Goal: Communication & Community: Participate in discussion

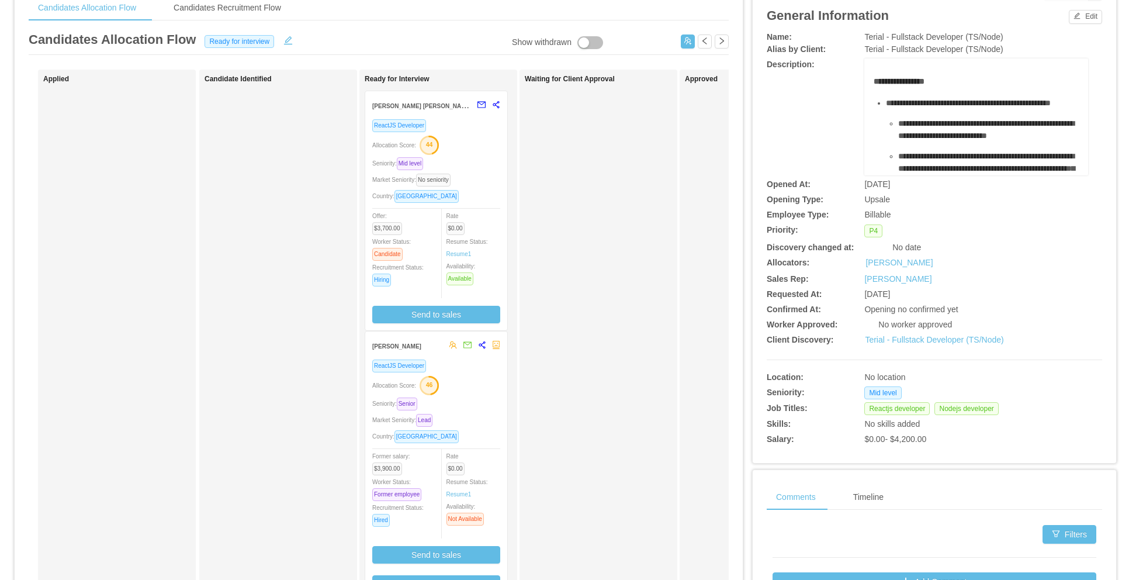
scroll to position [5, 0]
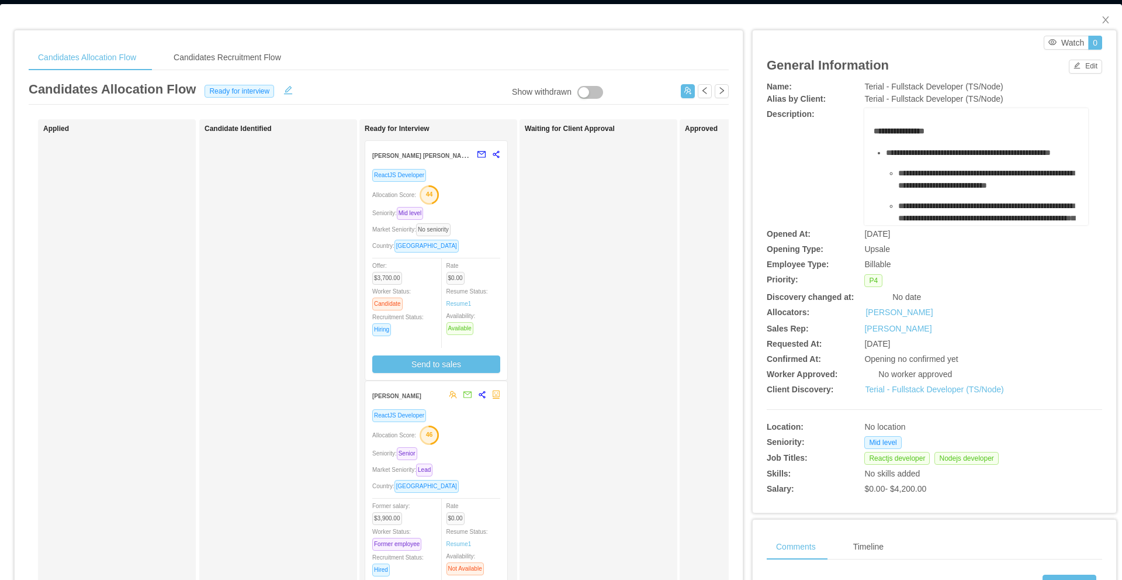
click at [476, 217] on div "Seniority: Mid level" at bounding box center [436, 212] width 128 height 13
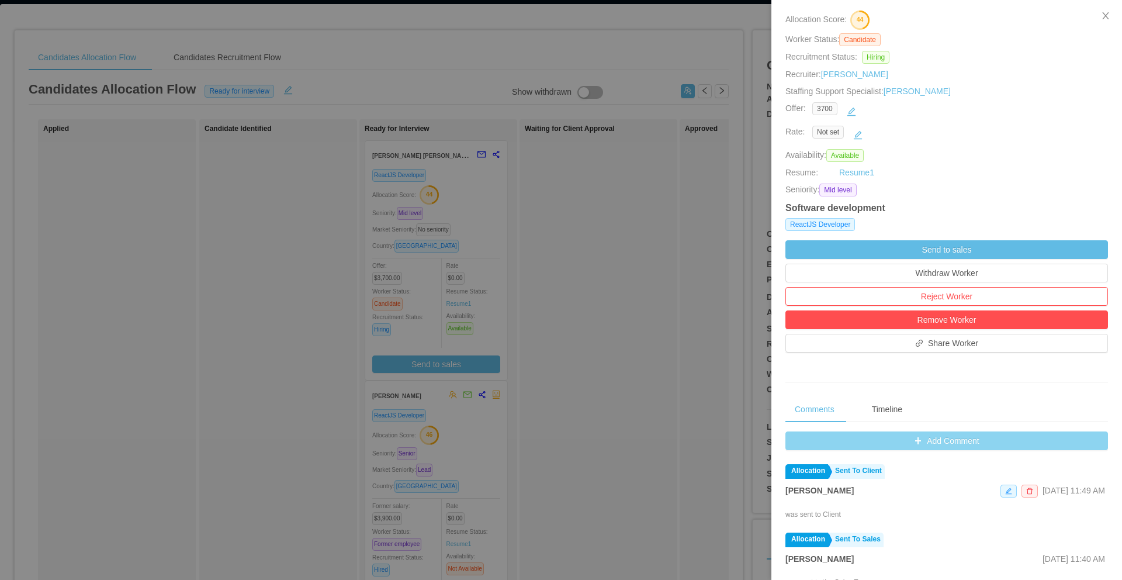
scroll to position [127, 0]
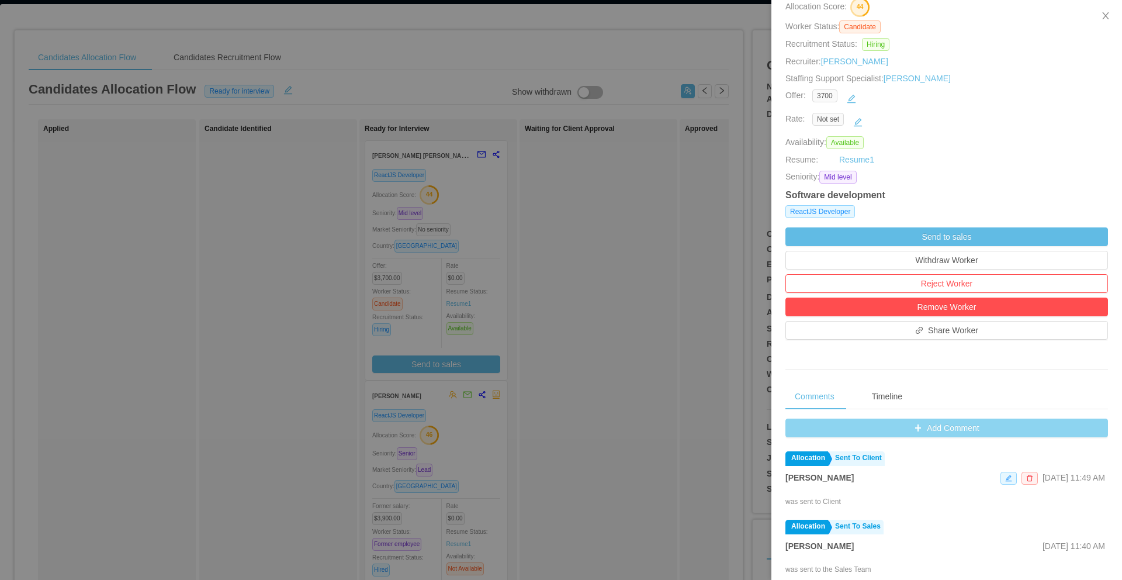
click at [901, 431] on button "Add Comment" at bounding box center [946, 427] width 323 height 19
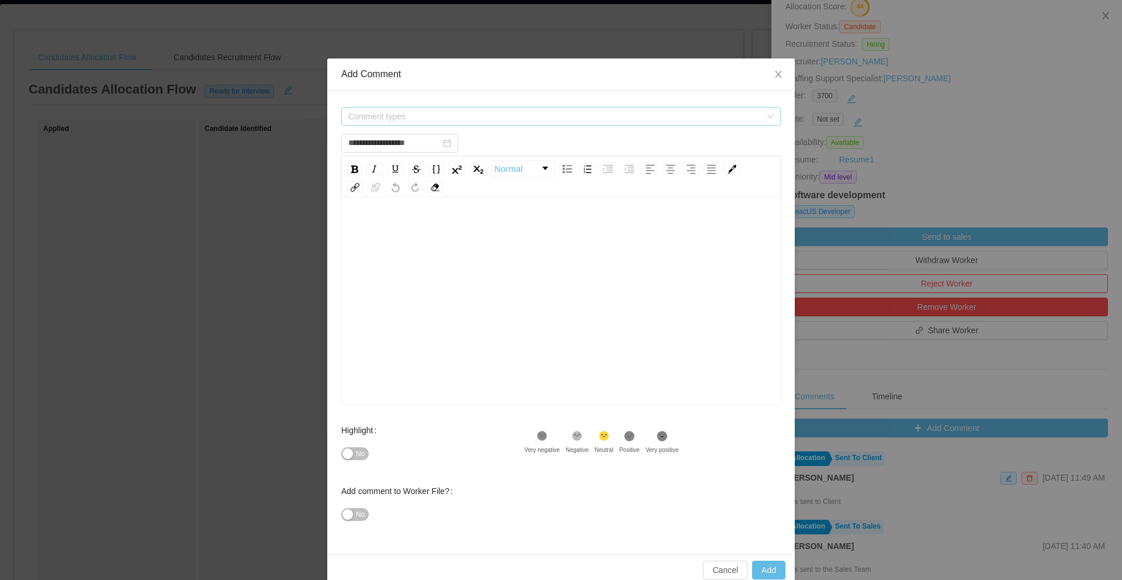
click at [400, 112] on span "Comment types" at bounding box center [554, 116] width 413 height 12
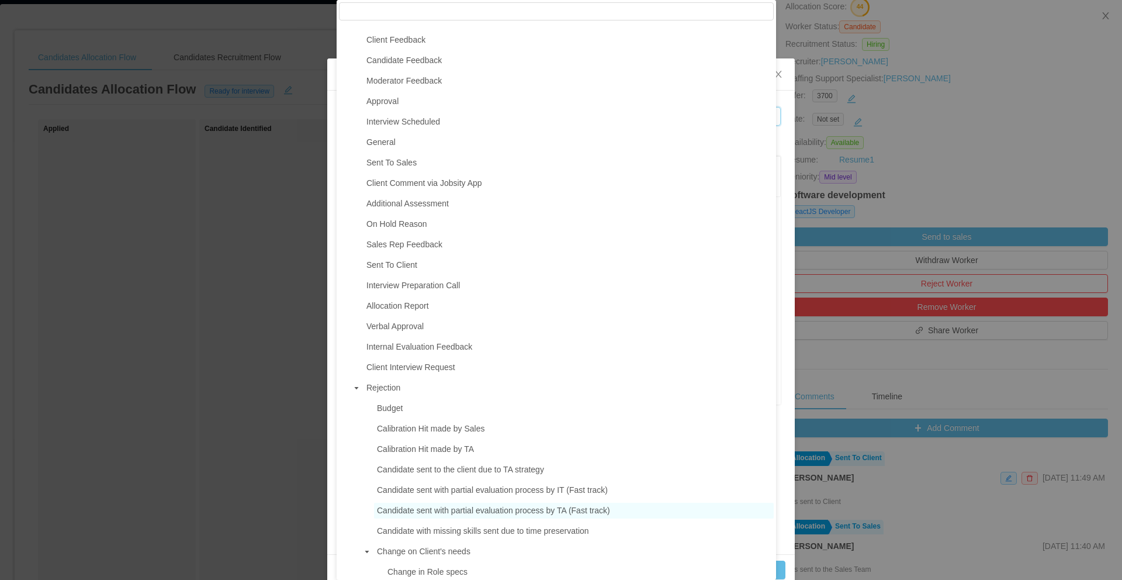
scroll to position [0, 0]
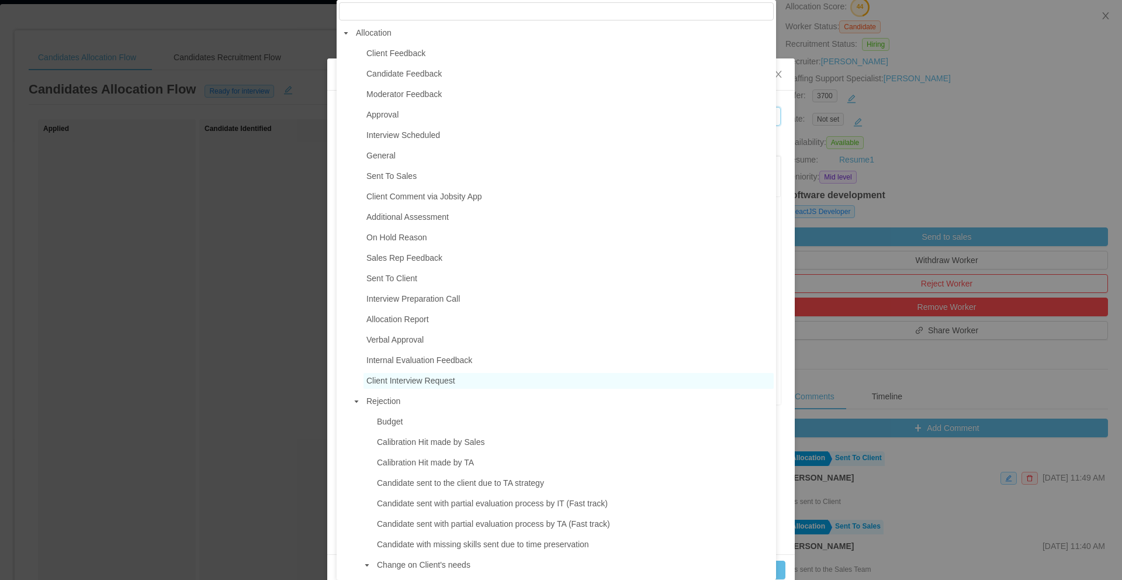
click at [406, 385] on span "Client Interview Request" at bounding box center [410, 380] width 89 height 9
type input "**********"
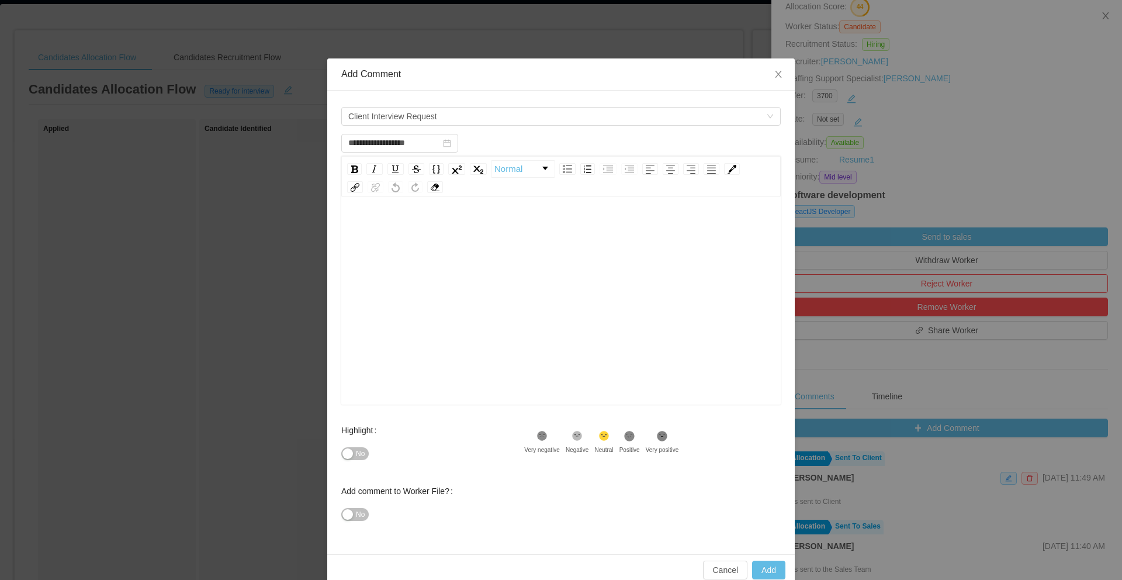
click at [408, 223] on div "rdw-editor" at bounding box center [561, 228] width 421 height 23
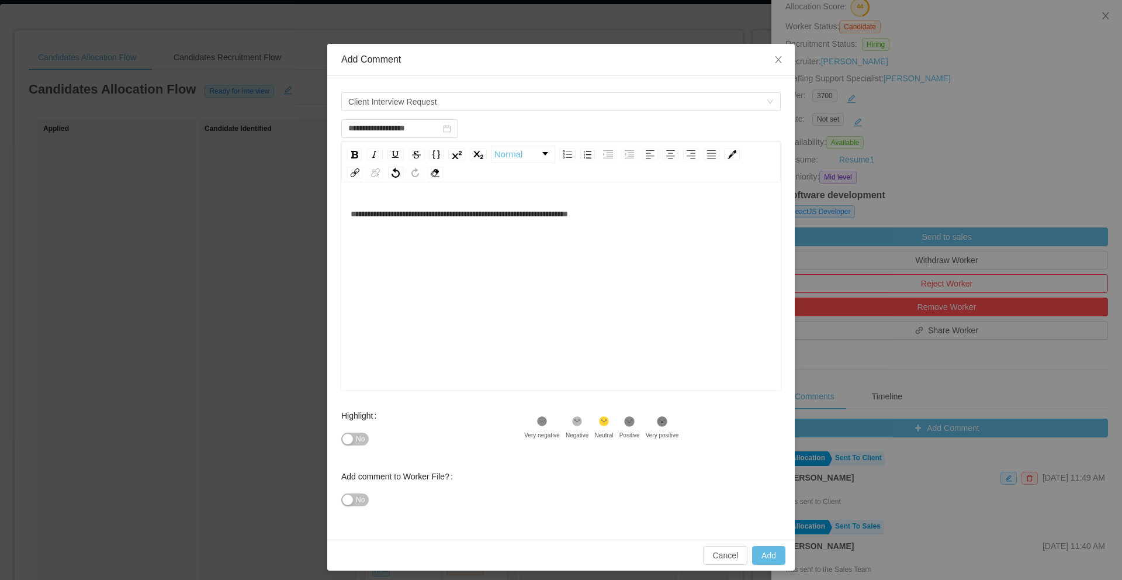
scroll to position [17, 0]
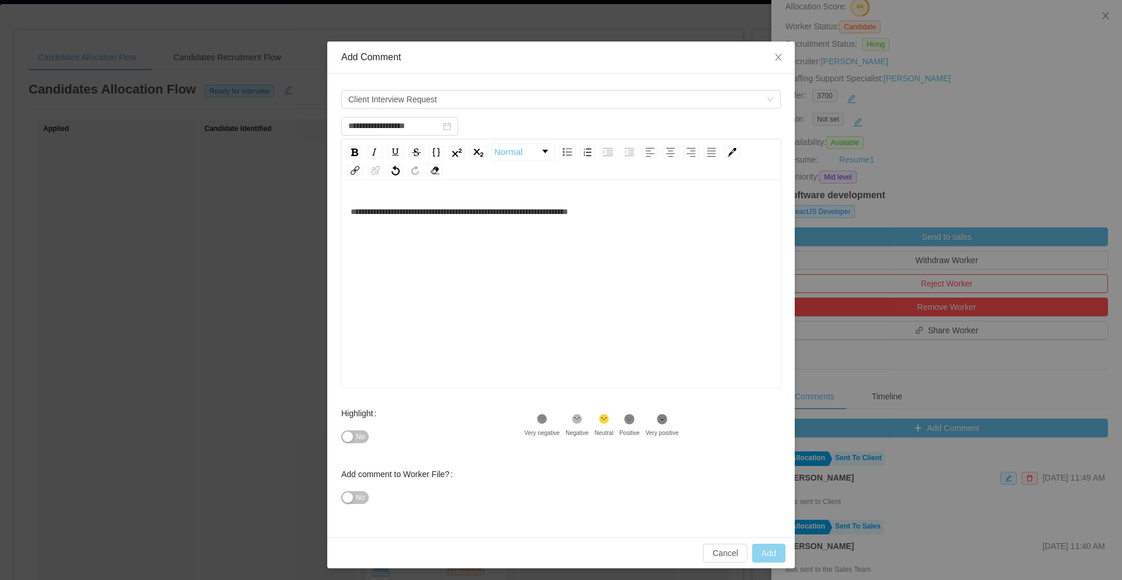
click at [765, 551] on button "Add" at bounding box center [768, 552] width 33 height 19
type input "**********"
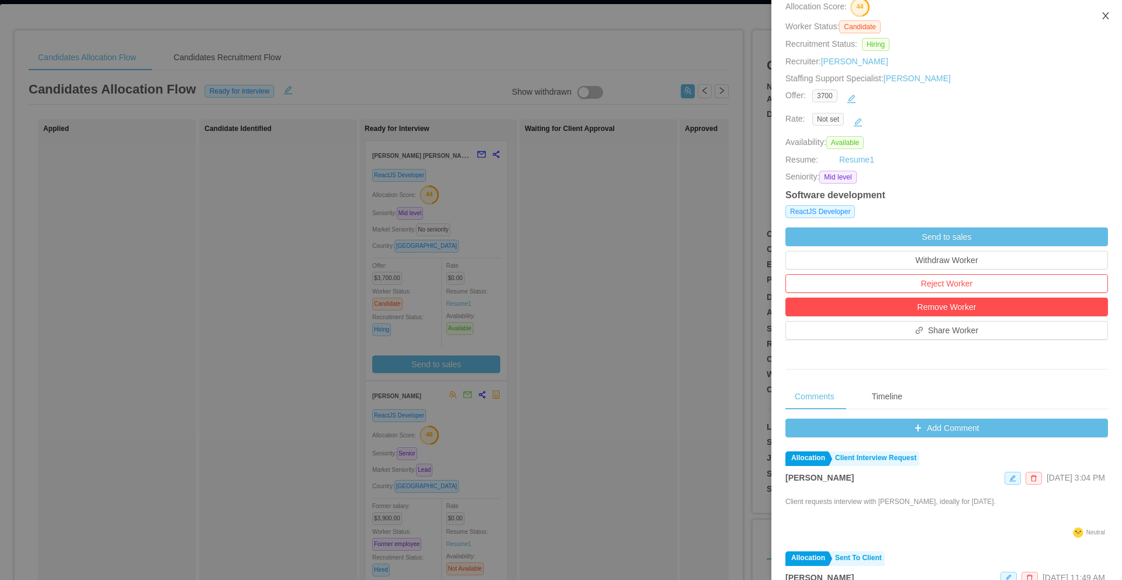
click at [1107, 16] on icon "icon: close" at bounding box center [1105, 15] width 9 height 9
